Goal: Task Accomplishment & Management: Manage account settings

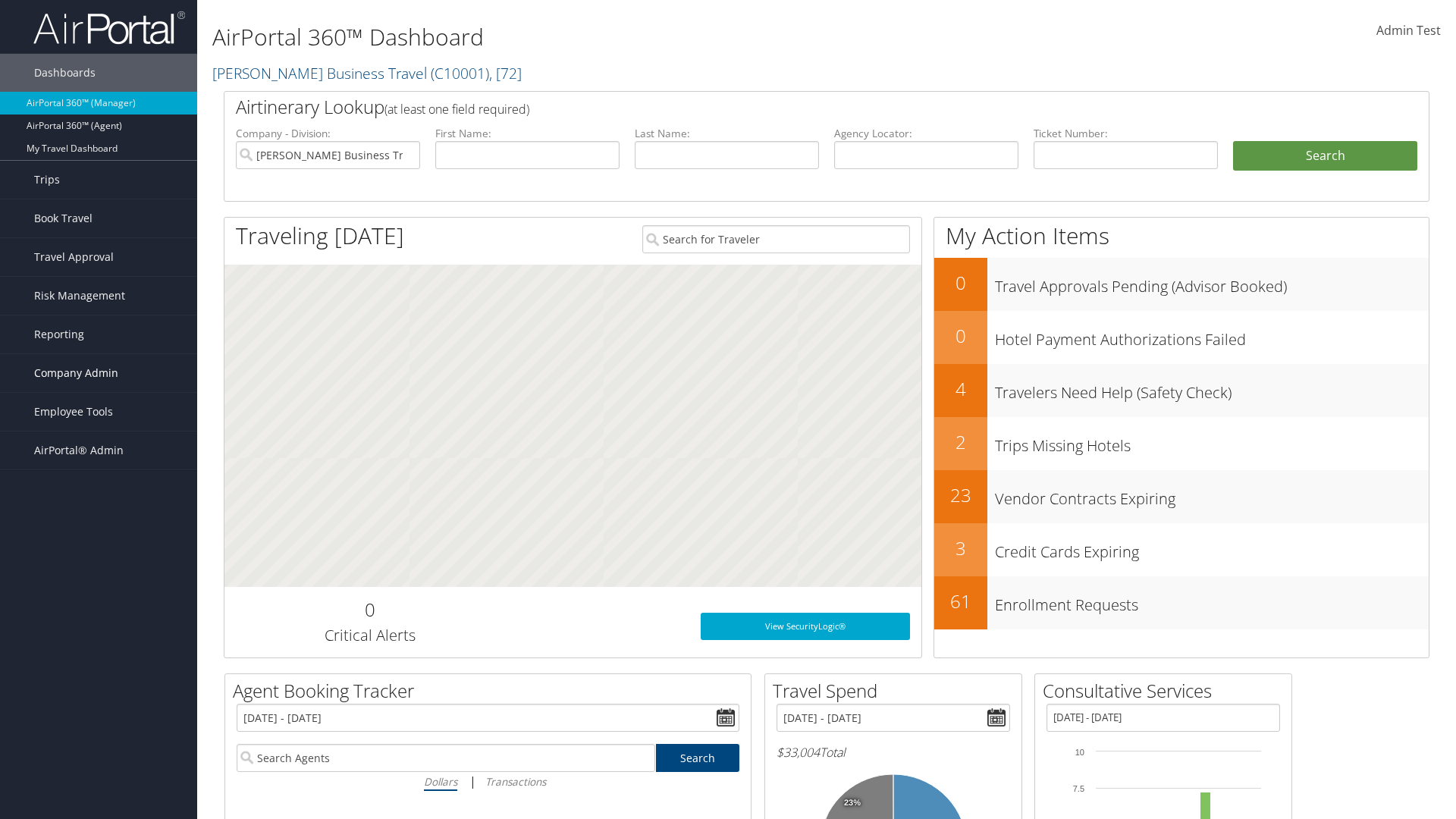
click at [99, 373] on span "Company Admin" at bounding box center [76, 373] width 84 height 38
click at [0, 0] on link "Service Fees" at bounding box center [0, 0] width 0 height 0
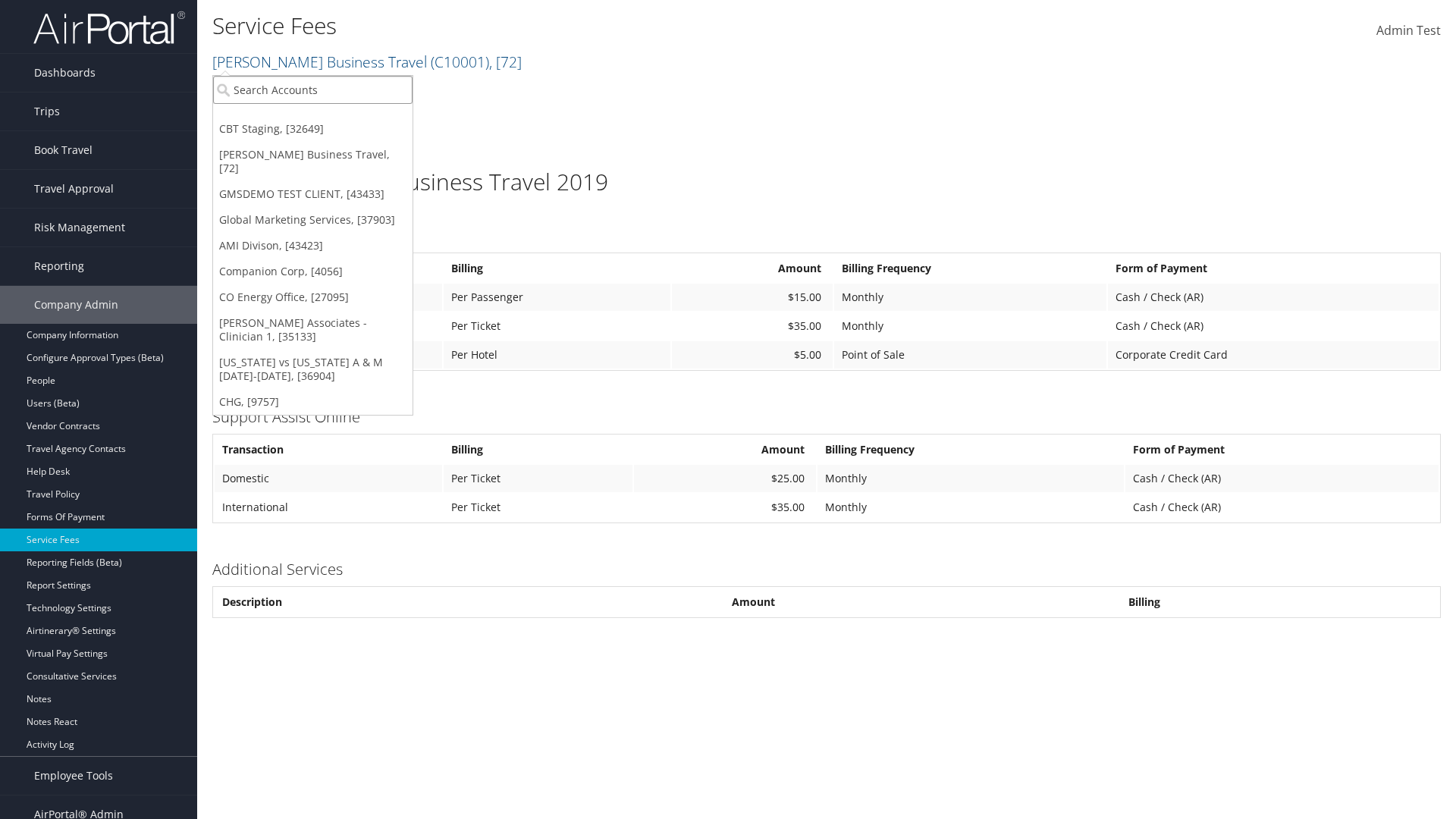
click at [312, 89] on input "search" at bounding box center [313, 89] width 200 height 28
type input "CBTSTG"
click at [312, 118] on div "CBT Staging (CBTSTG), [32649]" at bounding box center [313, 117] width 216 height 13
